Goal: Find specific page/section: Find specific page/section

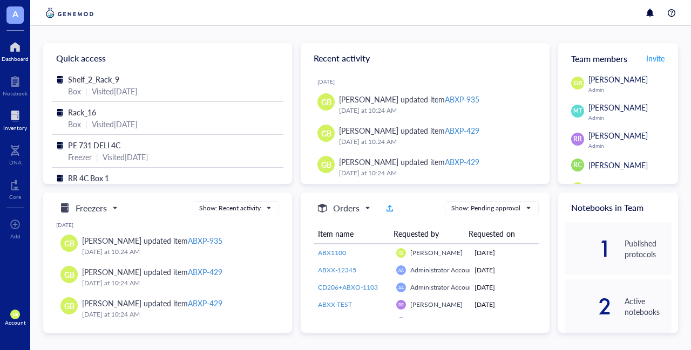
click at [15, 121] on div at bounding box center [15, 115] width 24 height 17
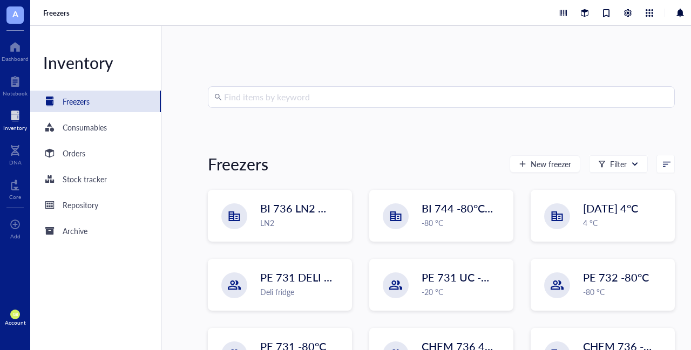
click at [305, 97] on input "search" at bounding box center [446, 97] width 444 height 21
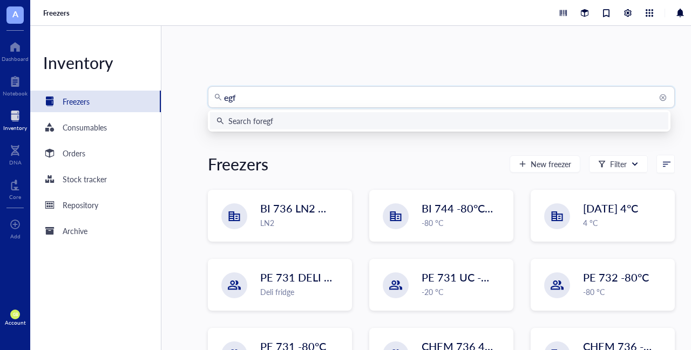
type input "egfr"
